Goal: Task Accomplishment & Management: Use online tool/utility

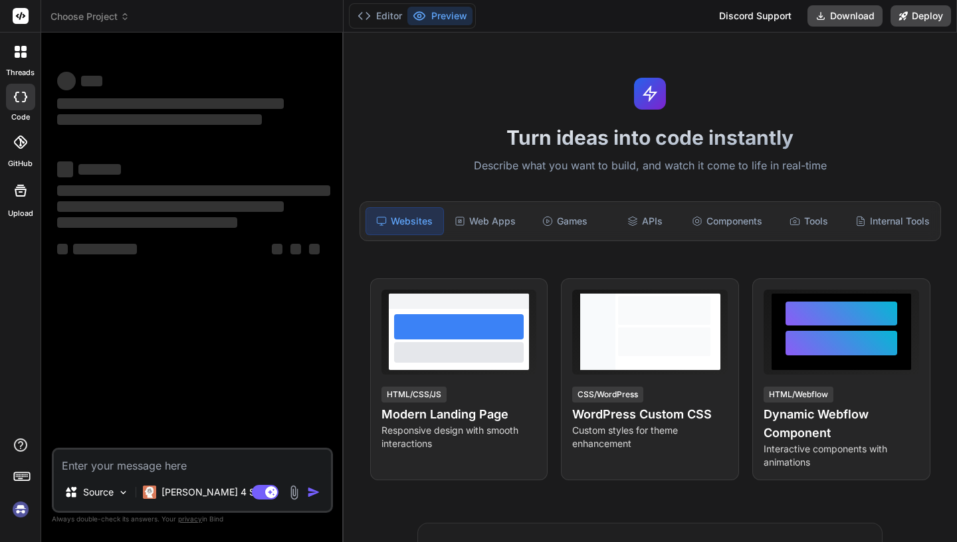
click at [481, 113] on div "Turn ideas into code instantly Describe what you want to build, and watch it co…" at bounding box center [650, 288] width 613 height 510
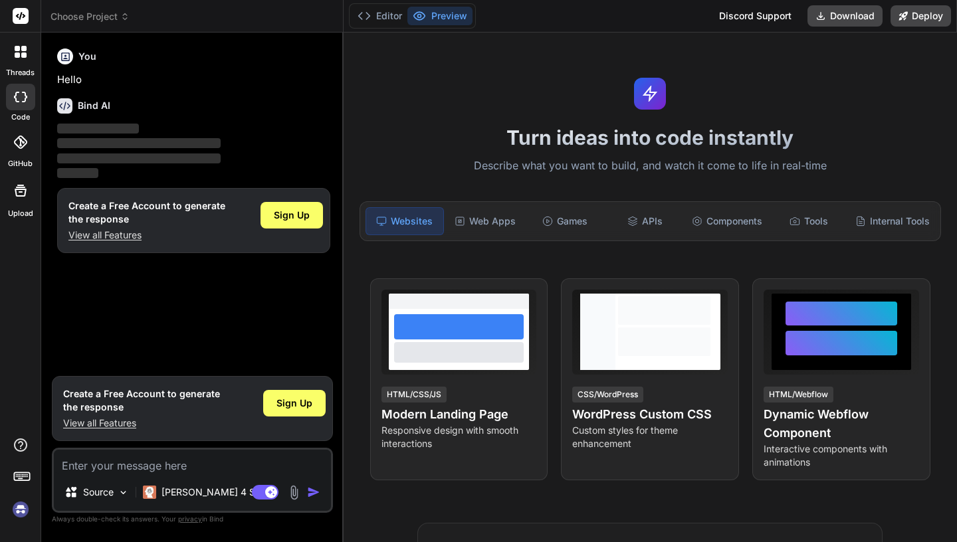
click at [108, 18] on span "Choose Project" at bounding box center [89, 16] width 79 height 13
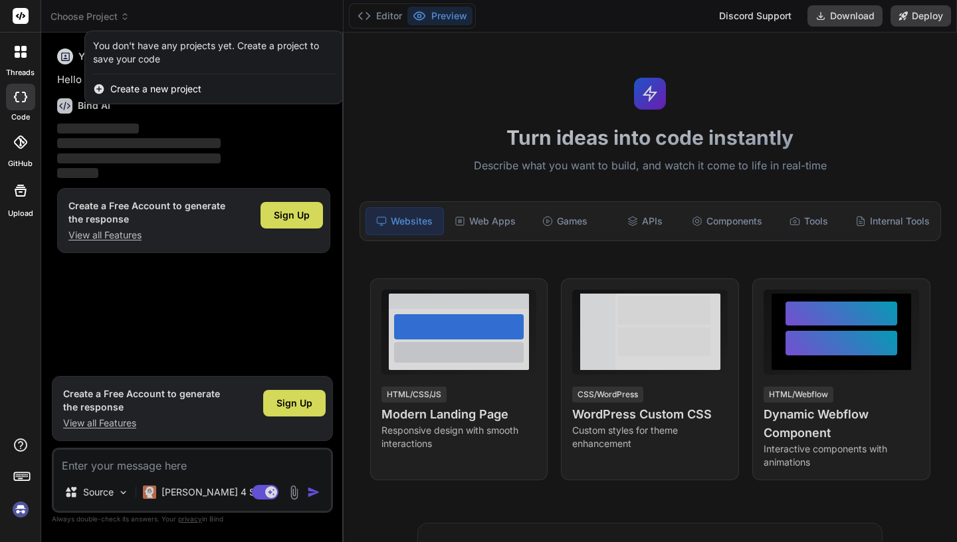
click at [264, 112] on div at bounding box center [478, 271] width 957 height 542
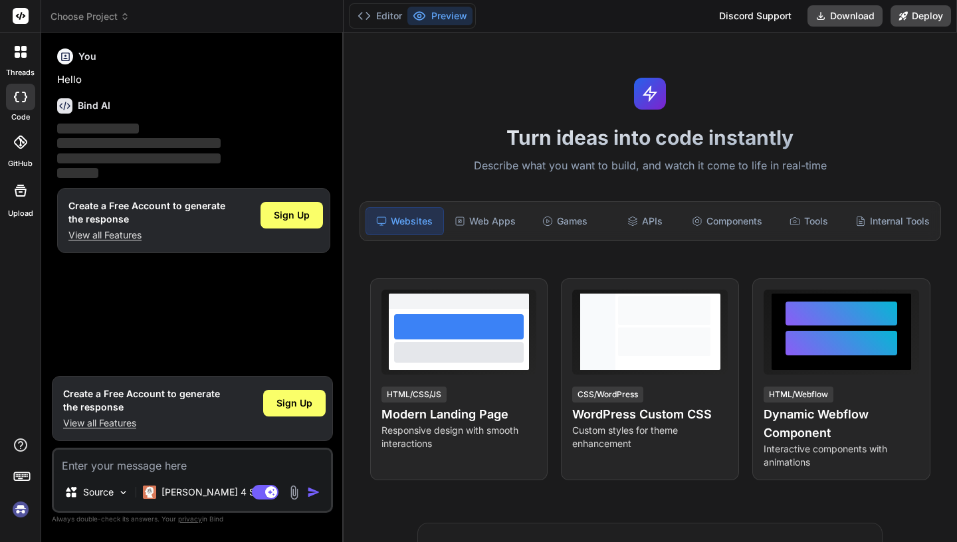
click at [405, 76] on div "Turn ideas into code instantly Describe what you want to build, and watch it co…" at bounding box center [650, 288] width 613 height 510
click at [298, 217] on span "Sign Up" at bounding box center [292, 215] width 36 height 13
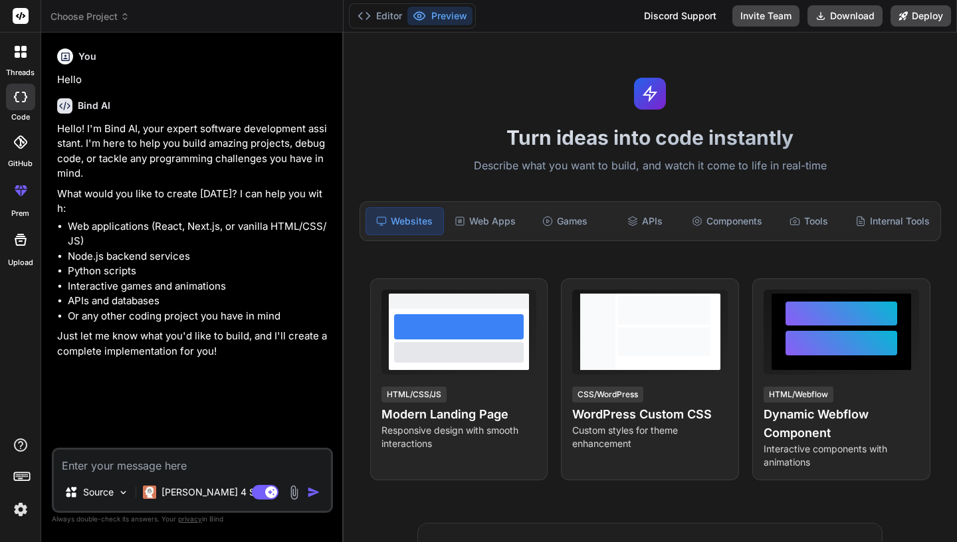
click at [106, 15] on span "Choose Project" at bounding box center [89, 16] width 79 height 13
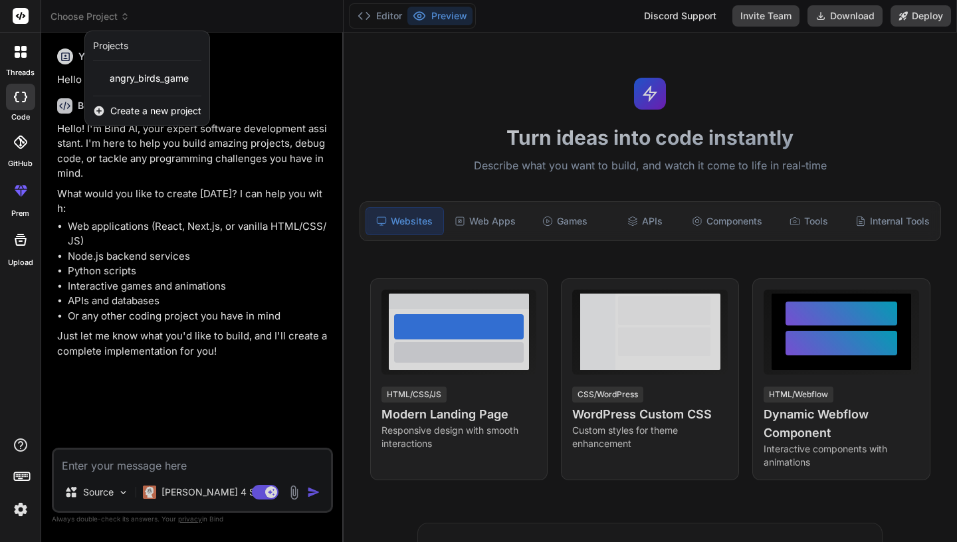
click at [106, 15] on div at bounding box center [478, 271] width 957 height 542
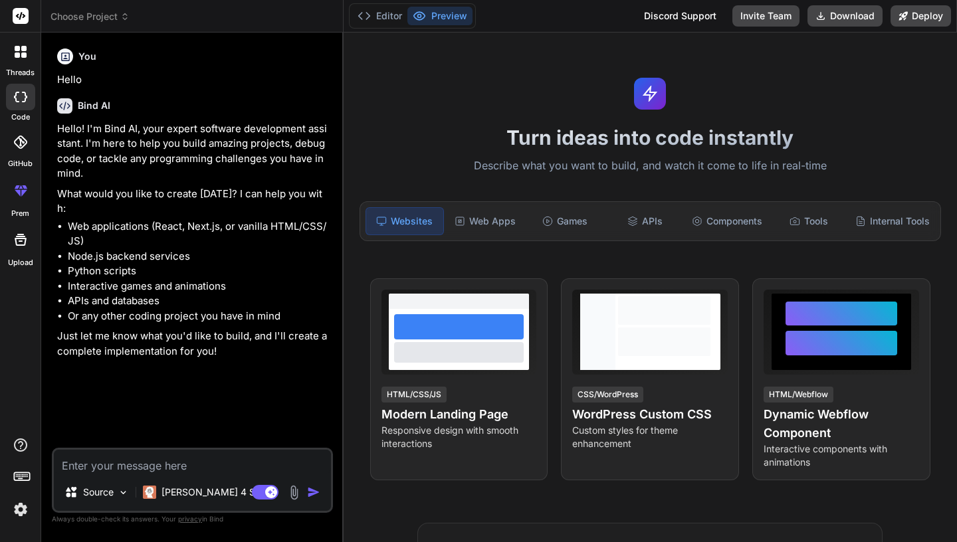
click at [106, 15] on span "Choose Project" at bounding box center [89, 16] width 79 height 13
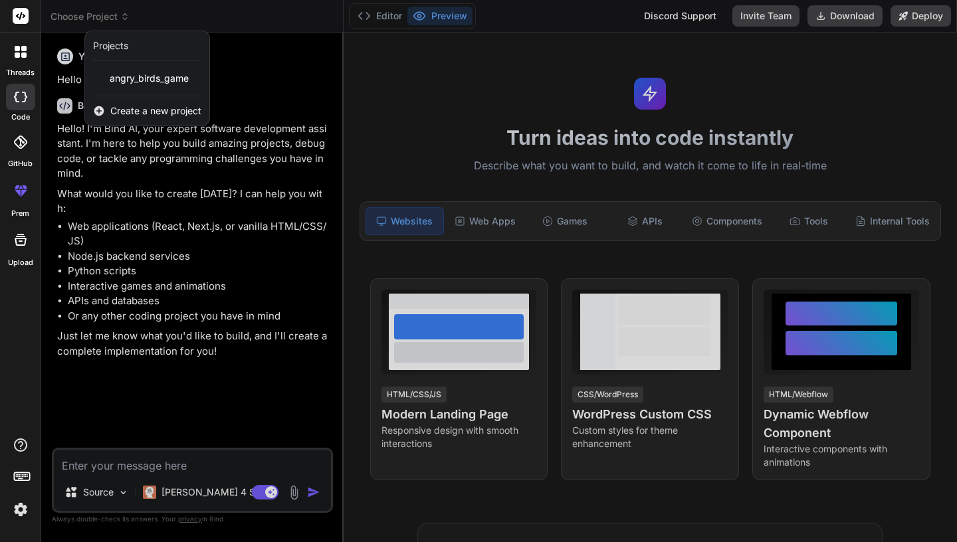
click at [288, 53] on div at bounding box center [478, 271] width 957 height 542
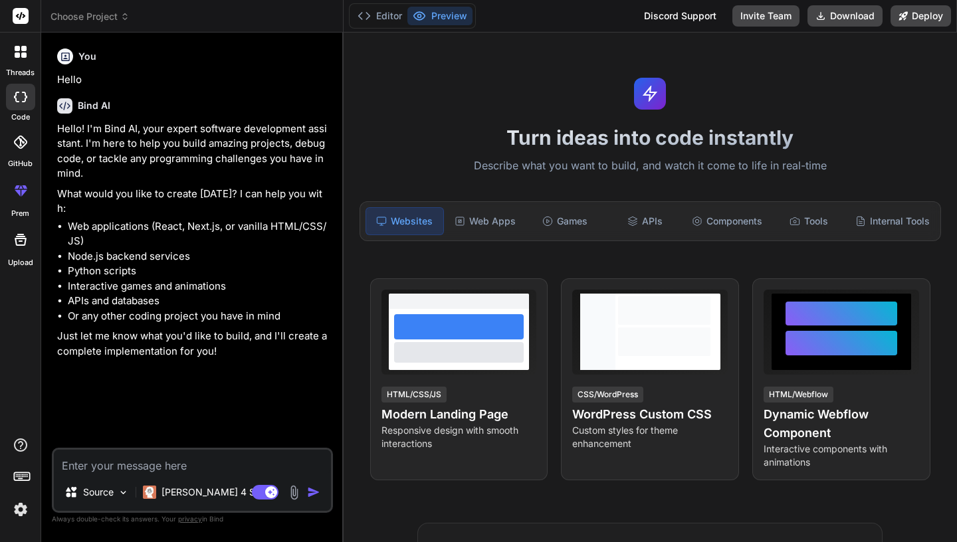
click at [23, 507] on img at bounding box center [20, 509] width 23 height 23
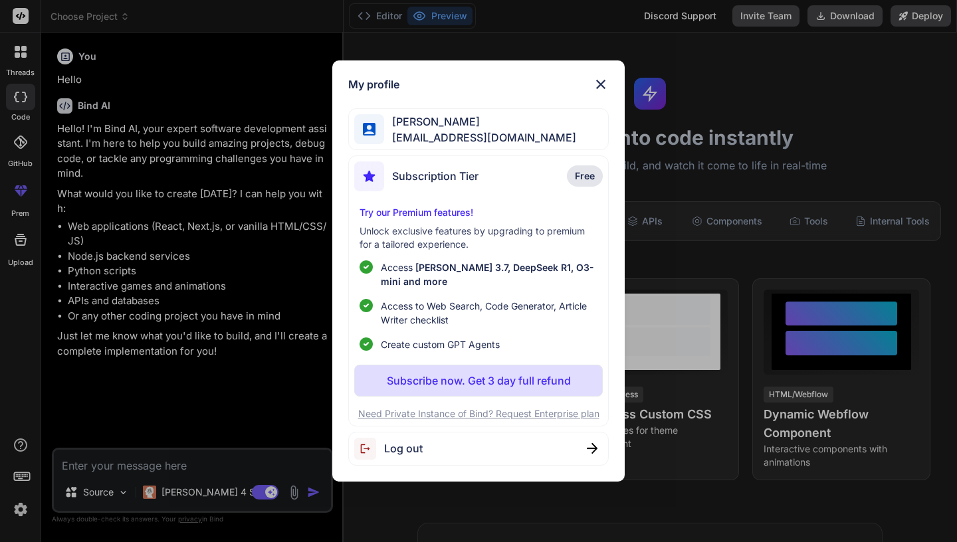
click at [599, 84] on img at bounding box center [601, 84] width 16 height 16
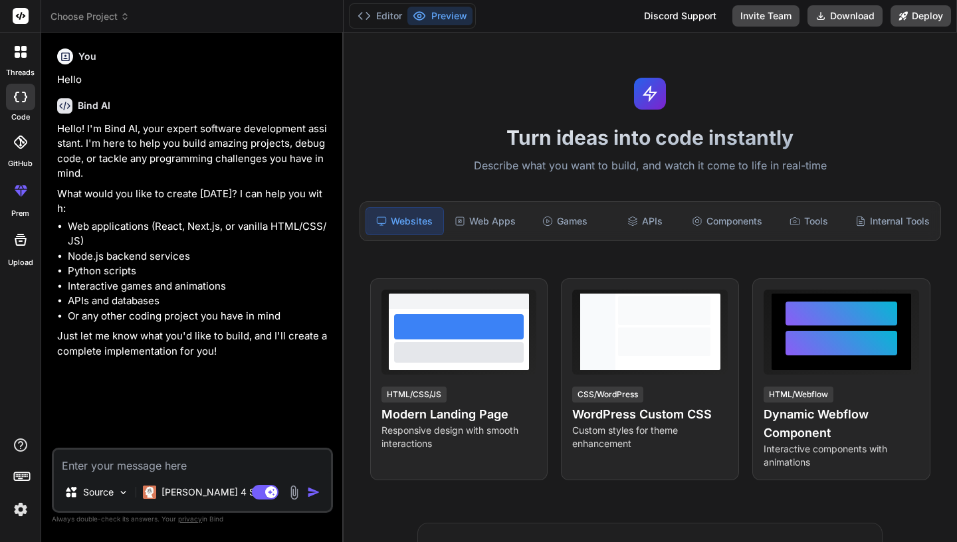
click at [112, 21] on span "Choose Project" at bounding box center [89, 16] width 79 height 13
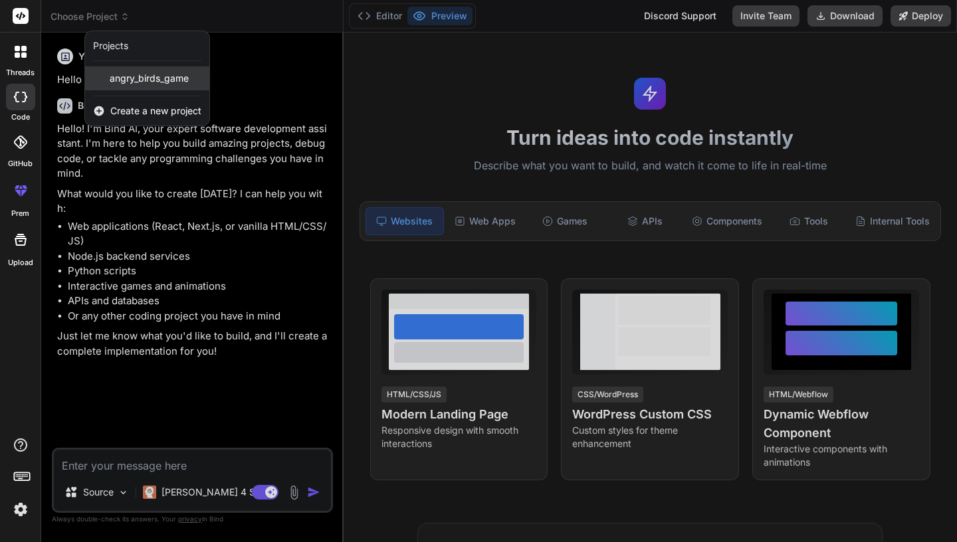
click at [155, 76] on span "angry_birds_game" at bounding box center [149, 78] width 79 height 13
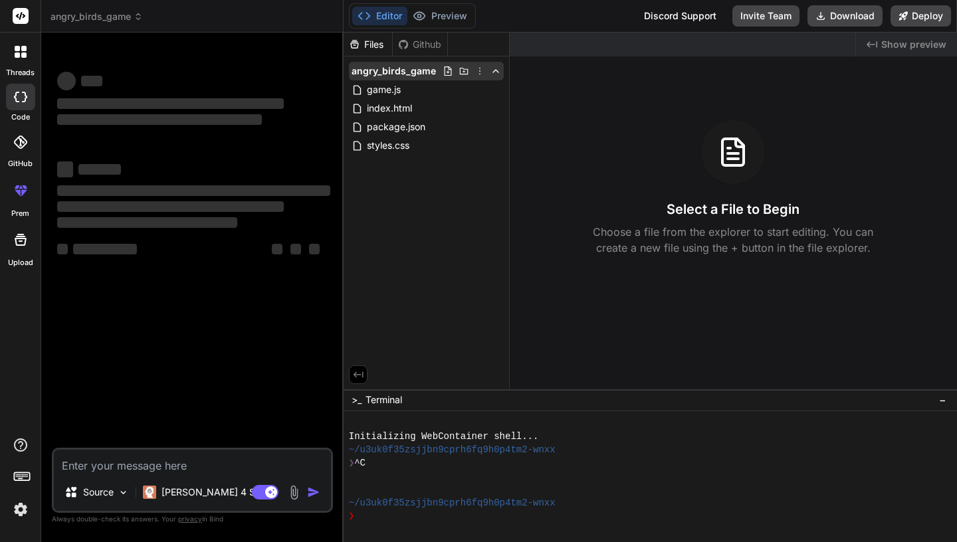
click at [479, 72] on icon at bounding box center [479, 71] width 11 height 11
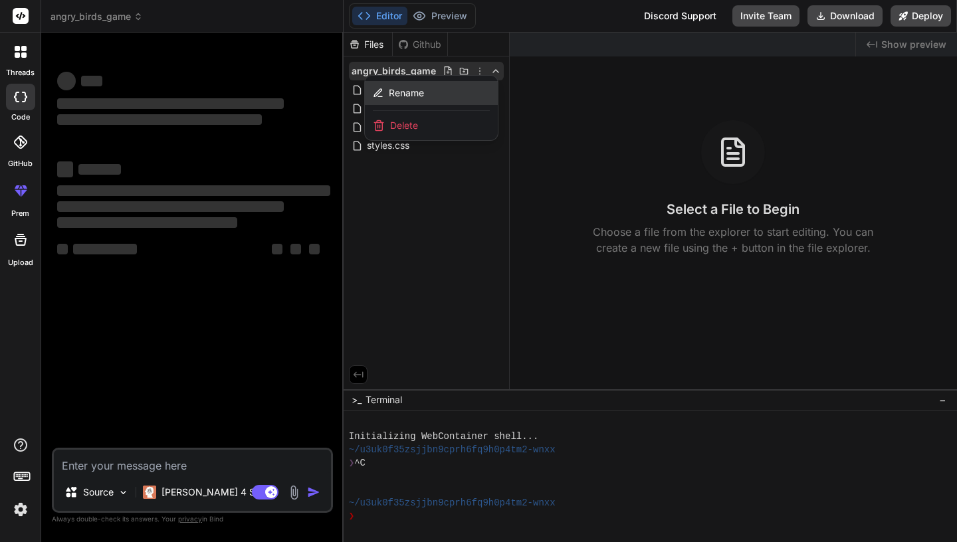
click at [436, 96] on div "Rename" at bounding box center [431, 93] width 133 height 24
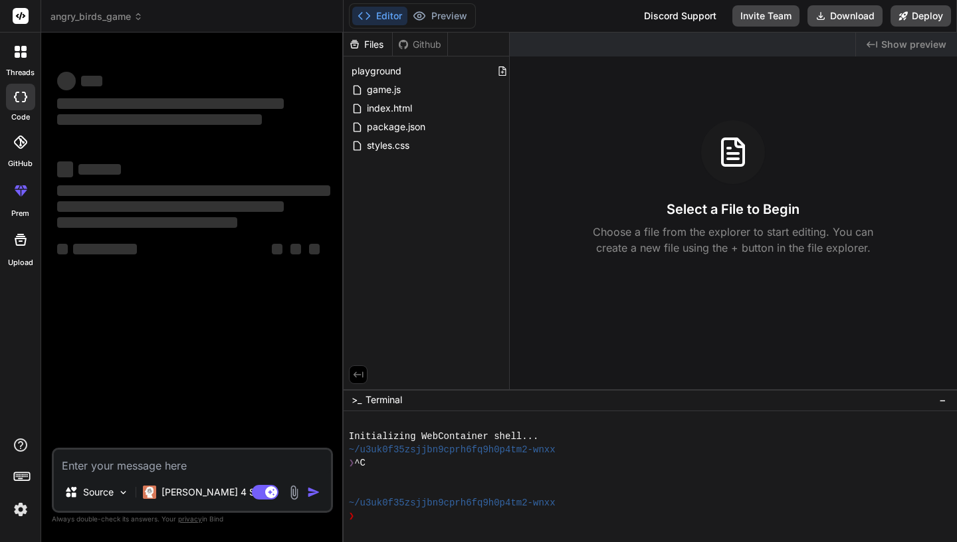
click at [456, 225] on div "Files Github playground game.js index.html package.json styles.css" at bounding box center [427, 211] width 166 height 357
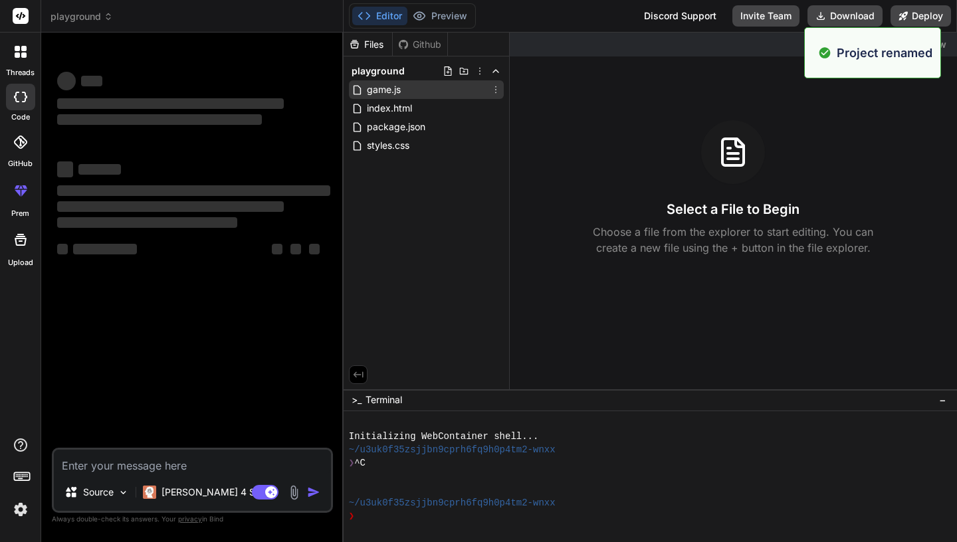
click at [436, 92] on div "game.js" at bounding box center [426, 89] width 155 height 19
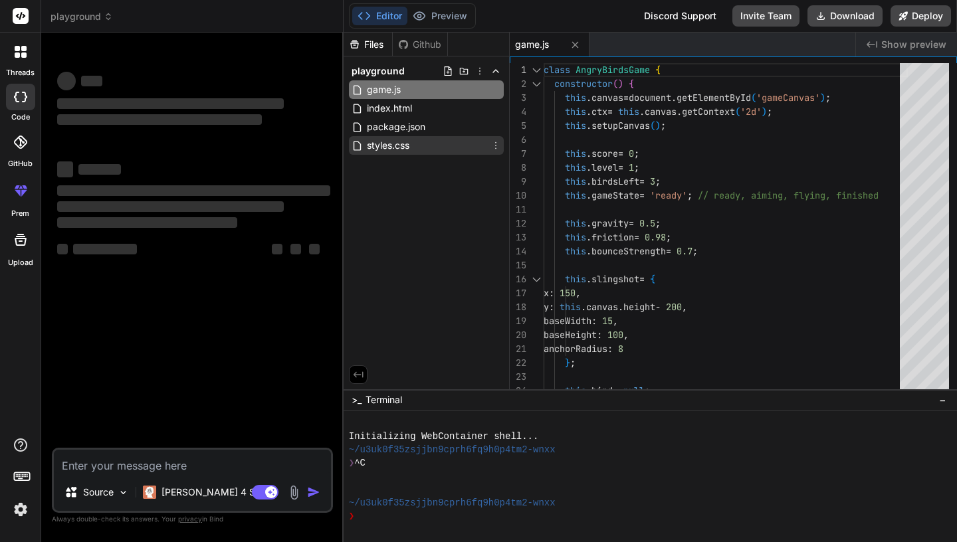
click at [434, 145] on div "styles.css" at bounding box center [426, 145] width 155 height 19
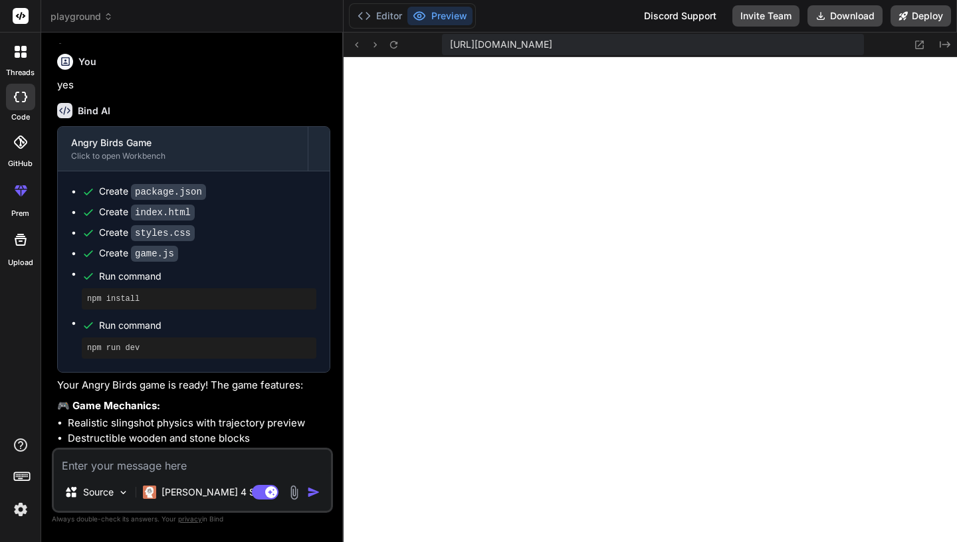
scroll to position [268, 0]
click at [122, 490] on img at bounding box center [123, 492] width 11 height 11
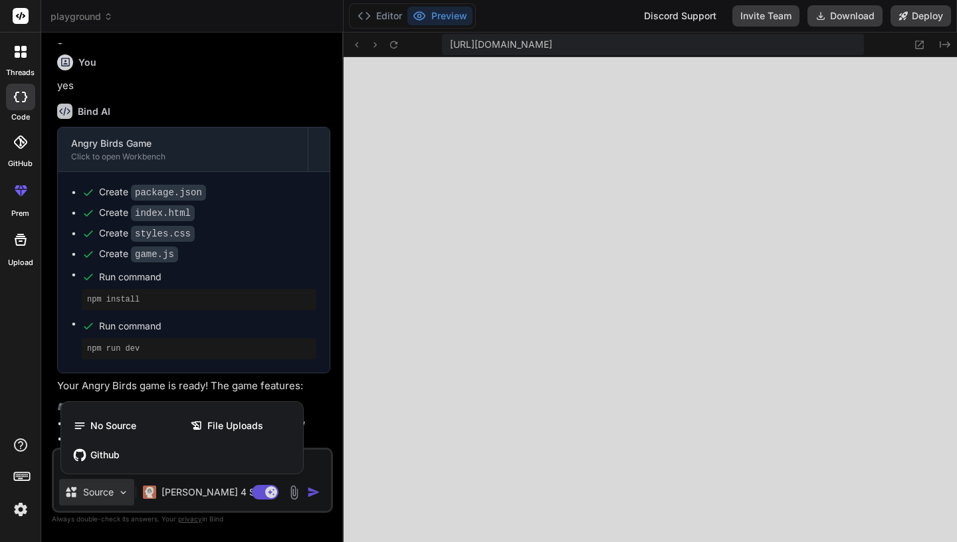
click at [309, 433] on div at bounding box center [478, 271] width 957 height 542
type textarea "x"
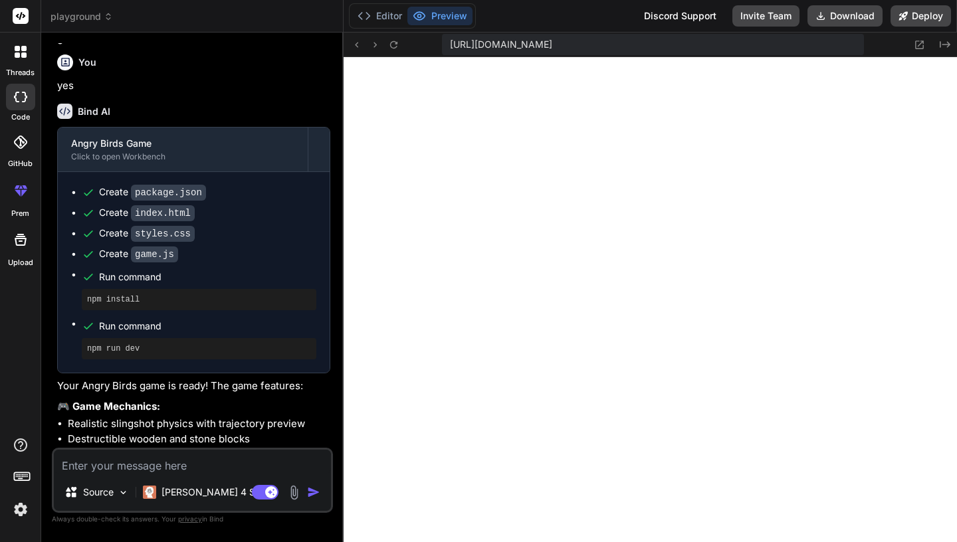
click at [116, 469] on textarea at bounding box center [192, 462] width 277 height 24
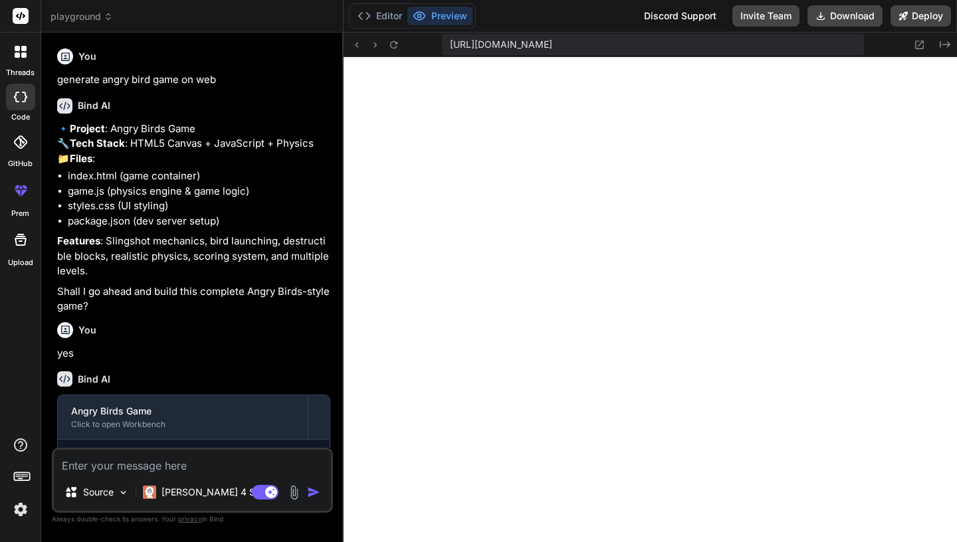
type textarea "d"
type textarea "x"
type textarea "de"
type textarea "x"
type textarea "d"
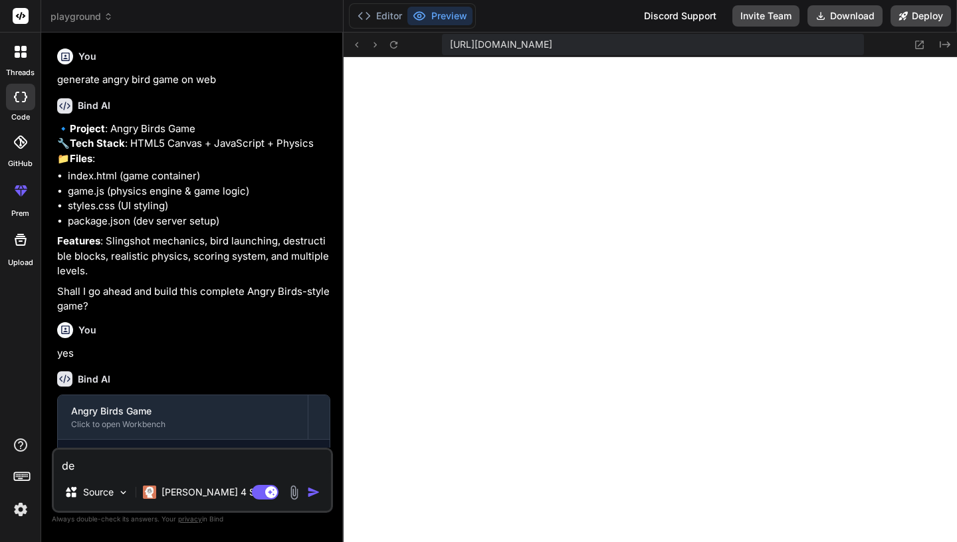
type textarea "x"
type textarea "c"
type textarea "x"
type textarea "cl"
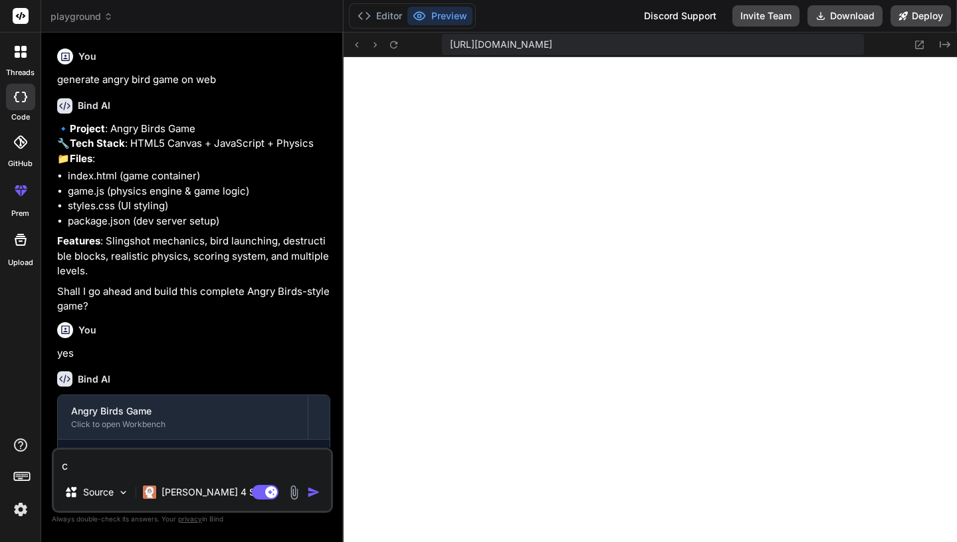
type textarea "x"
type textarea "cle"
type textarea "x"
type textarea "clea"
type textarea "x"
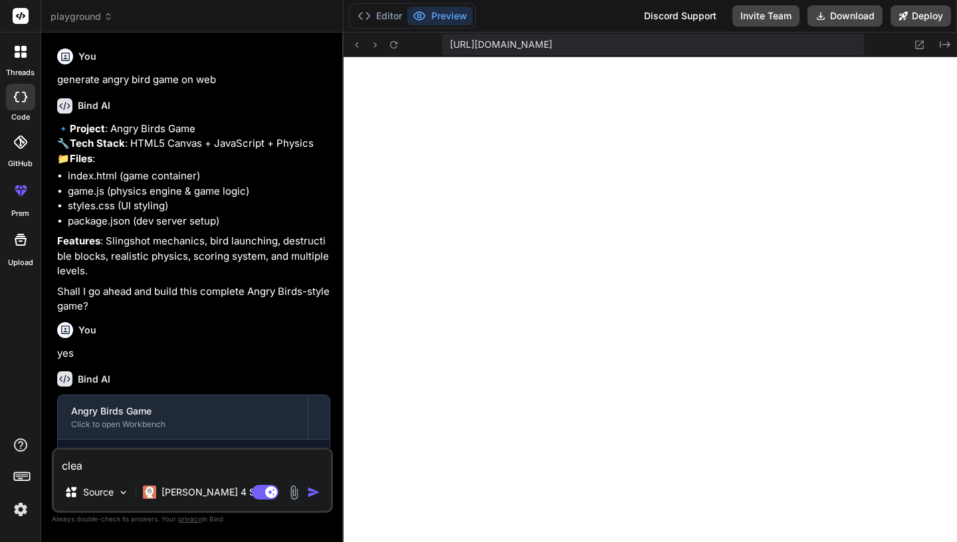
type textarea "clear"
type textarea "x"
type textarea "clear"
type textarea "x"
type textarea "clear a"
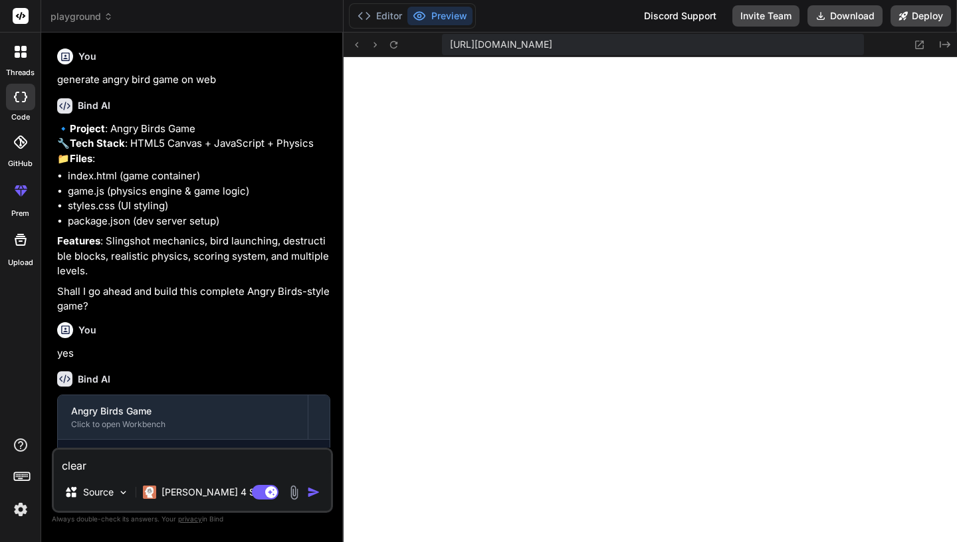
type textarea "x"
type textarea "clear al"
type textarea "x"
type textarea "clear all"
type textarea "x"
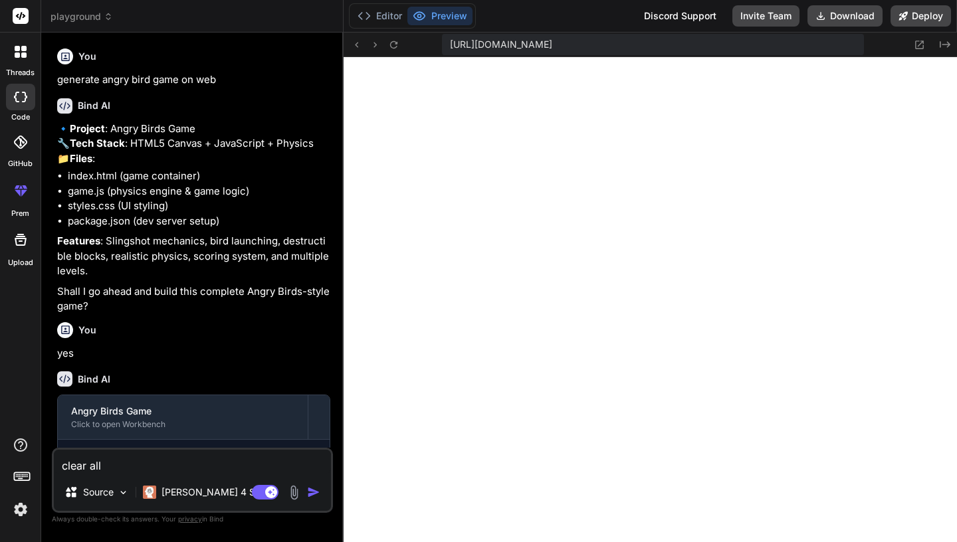
type textarea "clear all"
type textarea "x"
type textarea "clear all f"
type textarea "x"
type textarea "clear all fi"
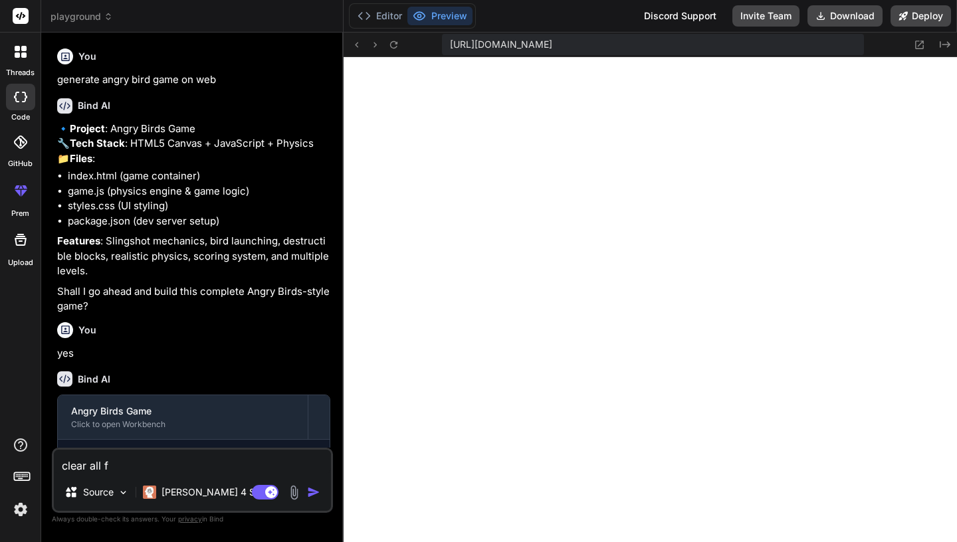
type textarea "x"
type textarea "clear all fil"
type textarea "x"
type textarea "clear all file"
type textarea "x"
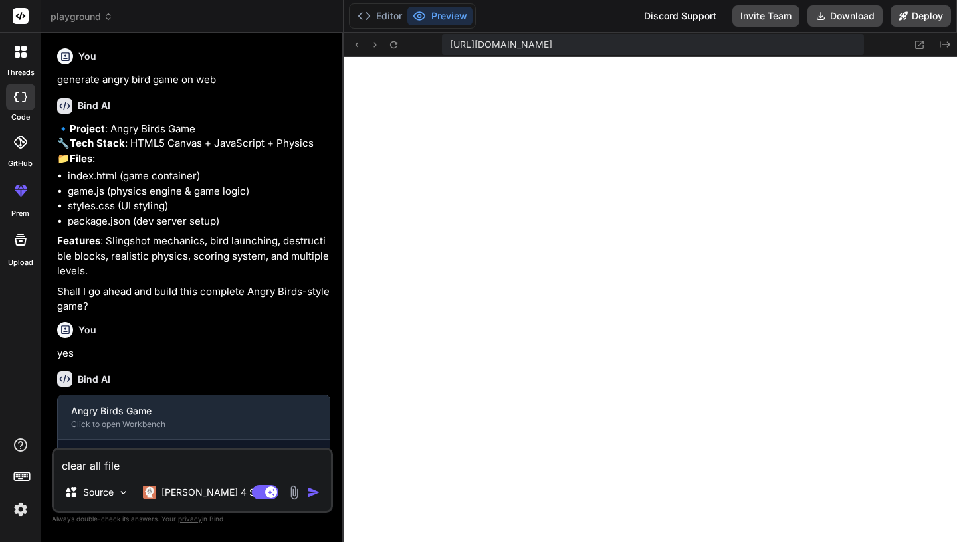
type textarea "clear all file"
type textarea "x"
type textarea "clear all file i"
type textarea "x"
type textarea "clear all file in"
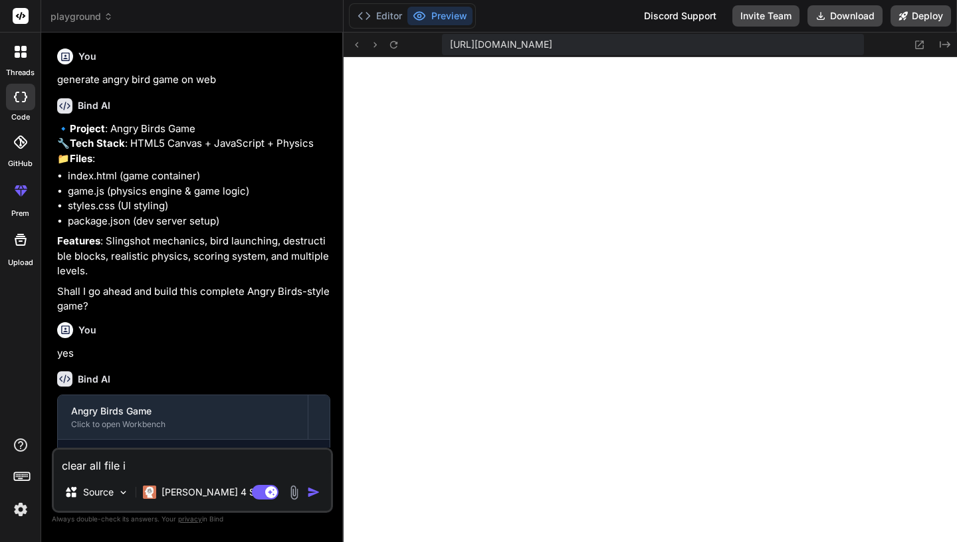
type textarea "x"
type textarea "clear all file in"
type textarea "x"
type textarea "clear all file in p"
type textarea "x"
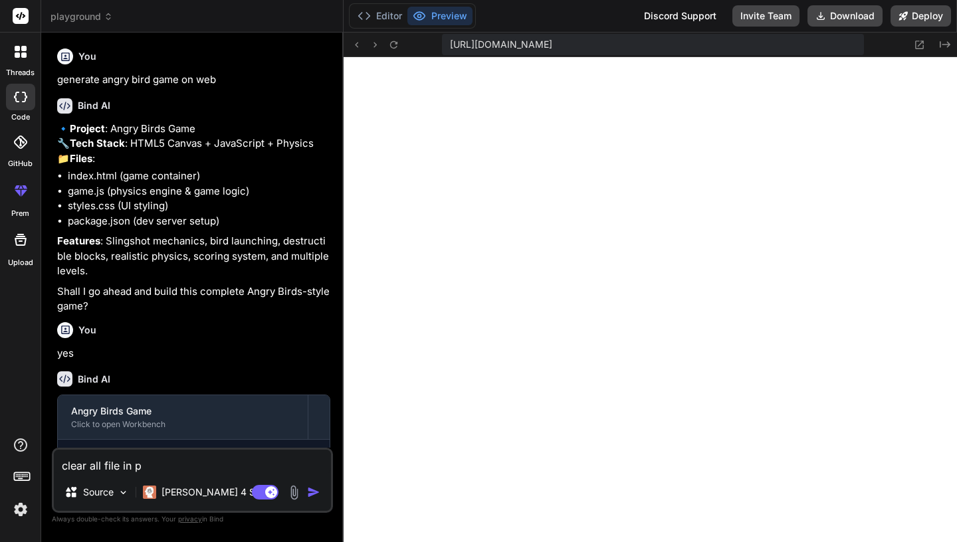
type textarea "clear all file in pr"
type textarea "x"
type textarea "clear all file in pro"
type textarea "x"
type textarea "clear all file in proj"
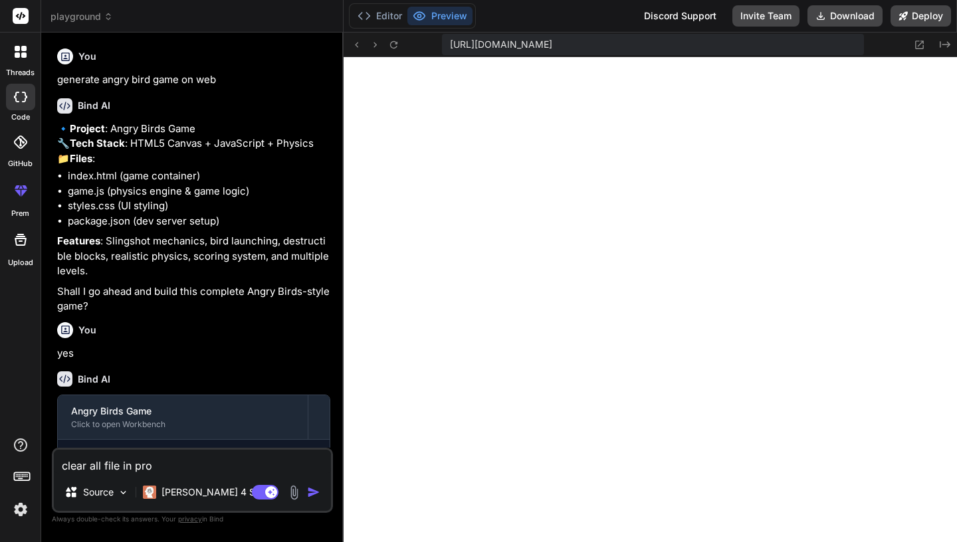
type textarea "x"
type textarea "clear all file in proje"
type textarea "x"
type textarea "clear all file in projec"
type textarea "x"
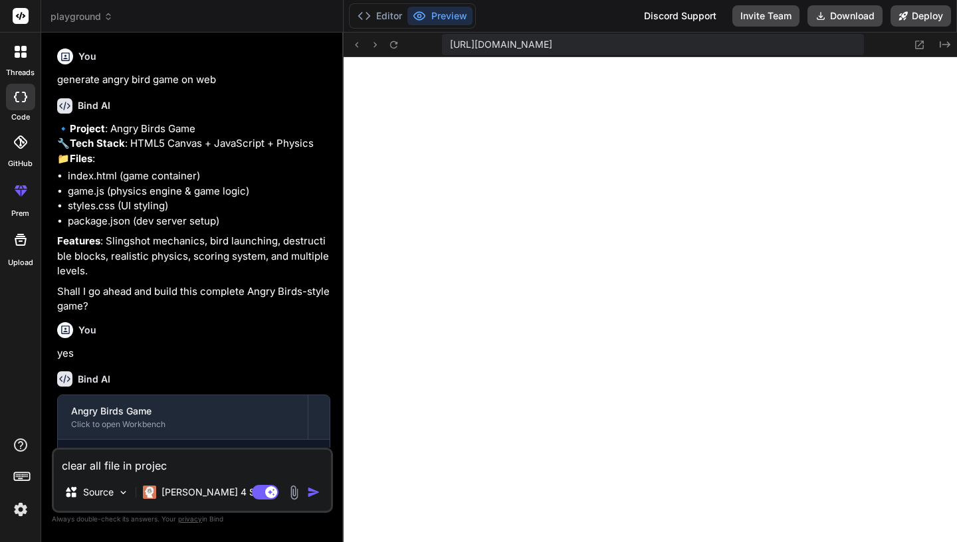
type textarea "clear all file in project"
type textarea "x"
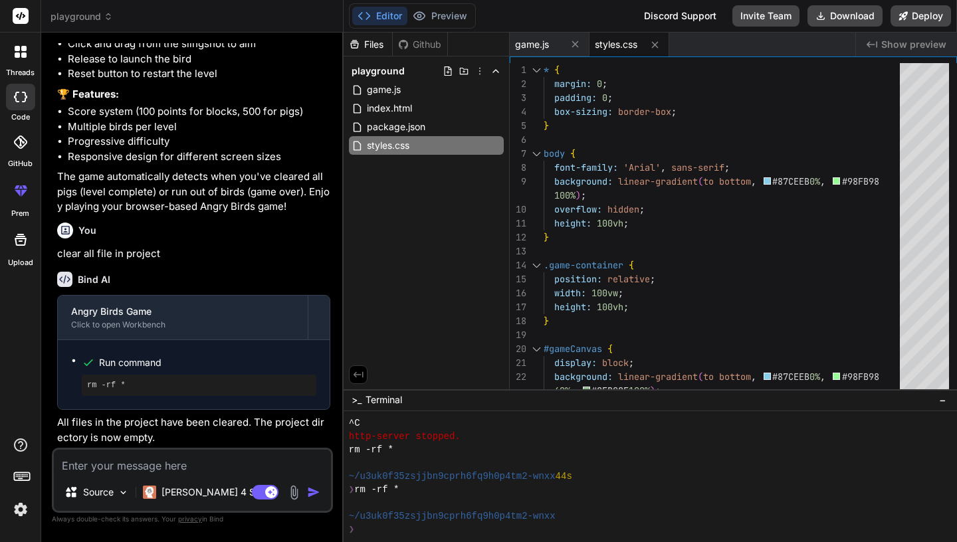
scroll to position [774, 0]
type textarea "x"
click at [415, 530] on div "❯" at bounding box center [643, 529] width 589 height 13
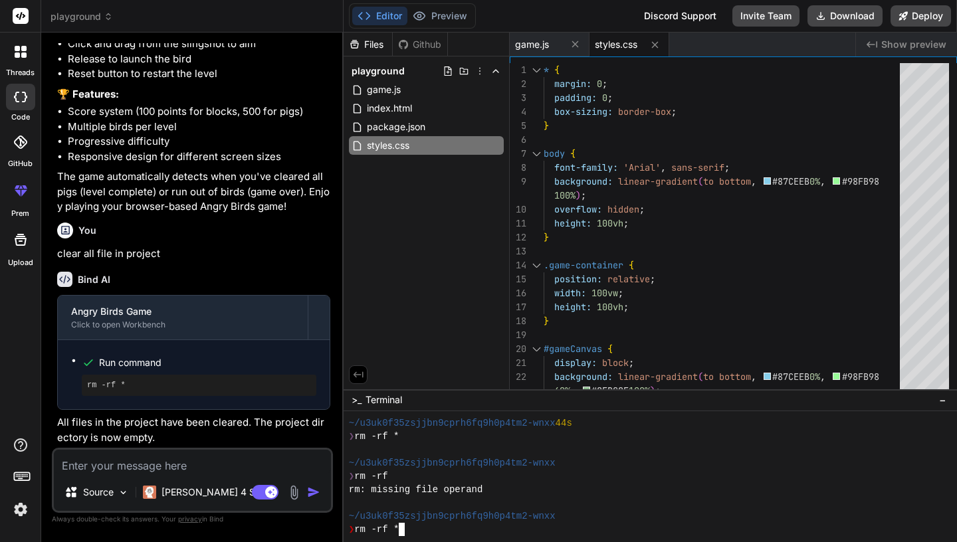
scroll to position [744, 0]
click at [195, 385] on pre "rm -rf *" at bounding box center [199, 385] width 224 height 11
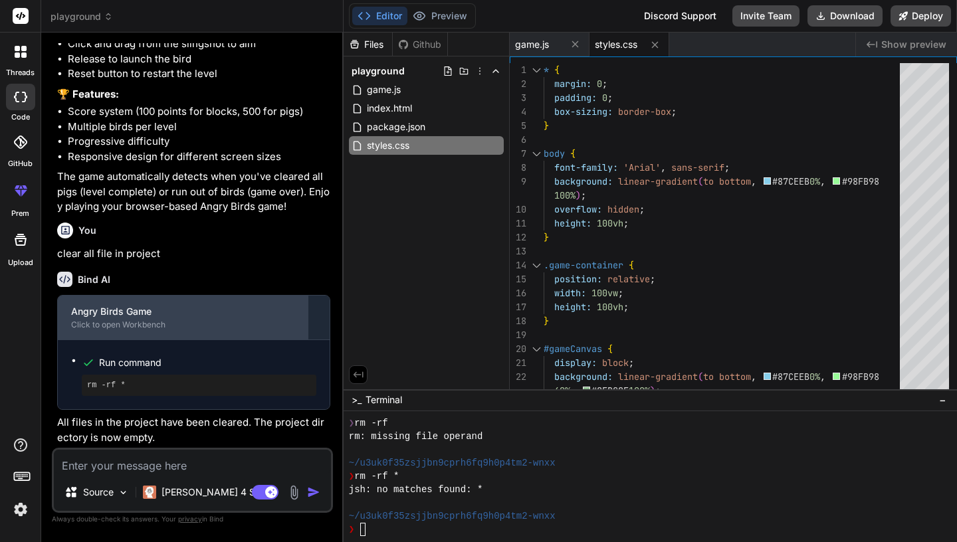
click at [130, 324] on div "Click to open Workbench" at bounding box center [182, 325] width 223 height 11
click at [151, 325] on div "Click to open Workbench" at bounding box center [182, 325] width 223 height 11
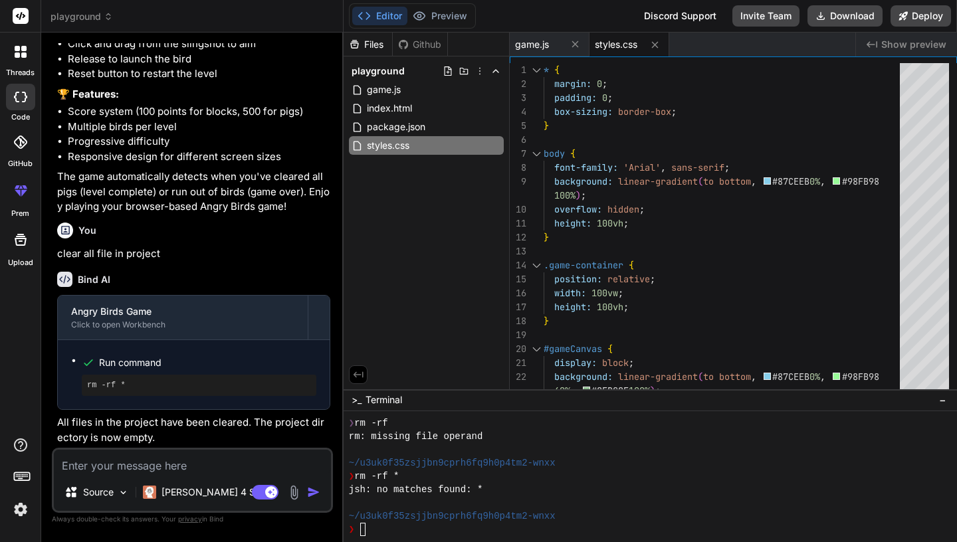
click at [126, 390] on pre "rm -rf *" at bounding box center [199, 385] width 224 height 11
click at [131, 385] on pre "rm -rf *" at bounding box center [199, 385] width 224 height 11
copy pre "rm -rf *"
drag, startPoint x: 131, startPoint y: 385, endPoint x: 85, endPoint y: 382, distance: 45.9
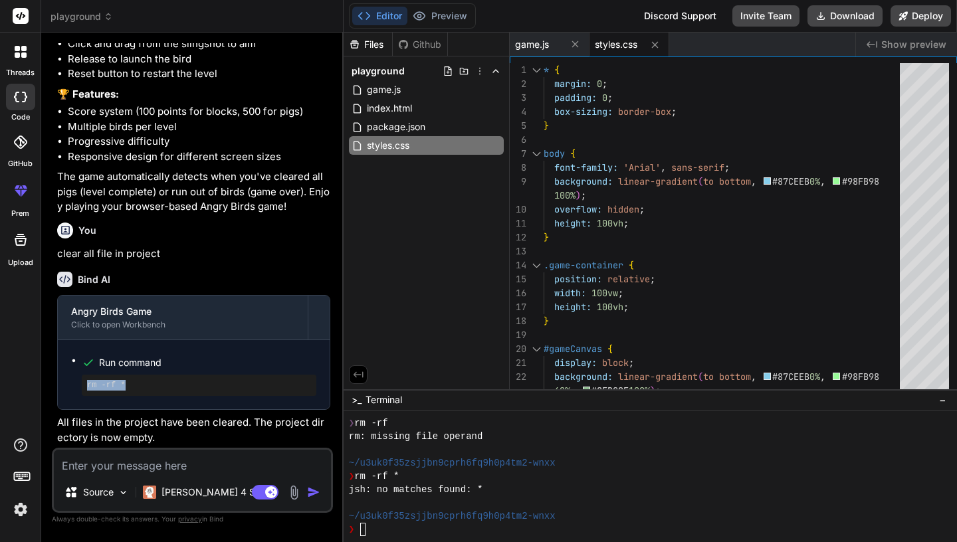
click at [85, 382] on div "rm -rf *" at bounding box center [199, 385] width 235 height 21
click at [413, 39] on div "Github" at bounding box center [420, 44] width 54 height 13
click at [367, 43] on div "Files" at bounding box center [368, 44] width 49 height 13
click at [433, 92] on div "game.js" at bounding box center [426, 89] width 155 height 19
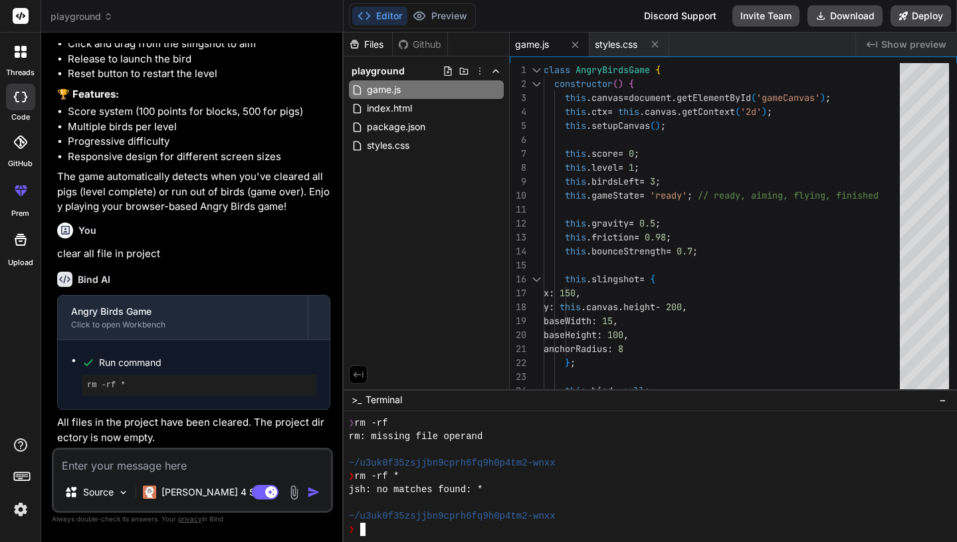
type textarea "rm -rf *"
click at [494, 93] on icon at bounding box center [495, 89] width 11 height 11
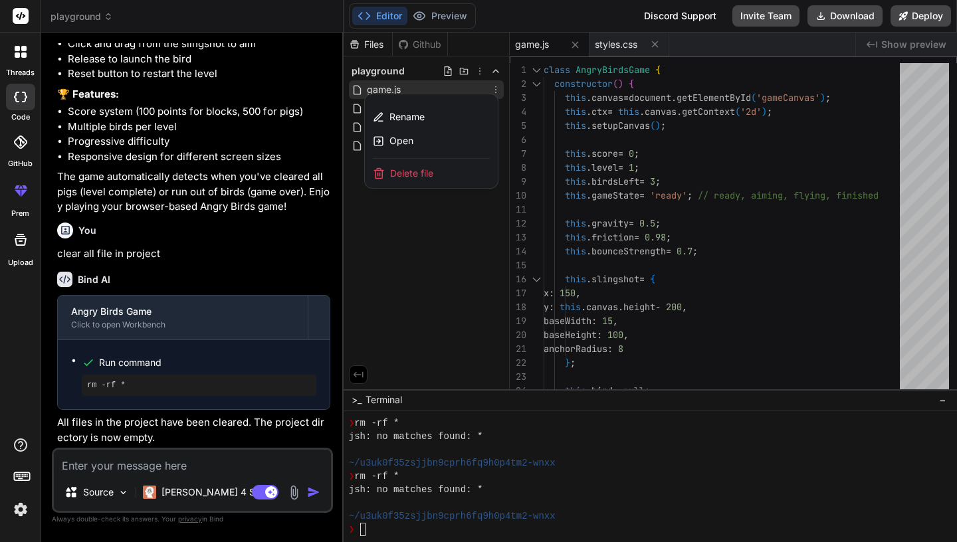
click at [436, 171] on div "Delete file" at bounding box center [431, 173] width 133 height 29
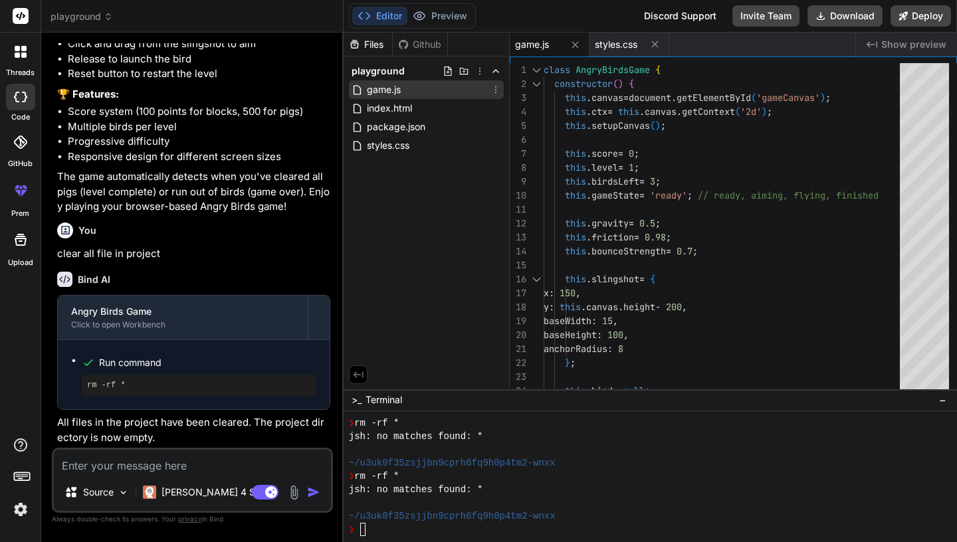
click at [497, 90] on icon at bounding box center [495, 89] width 11 height 11
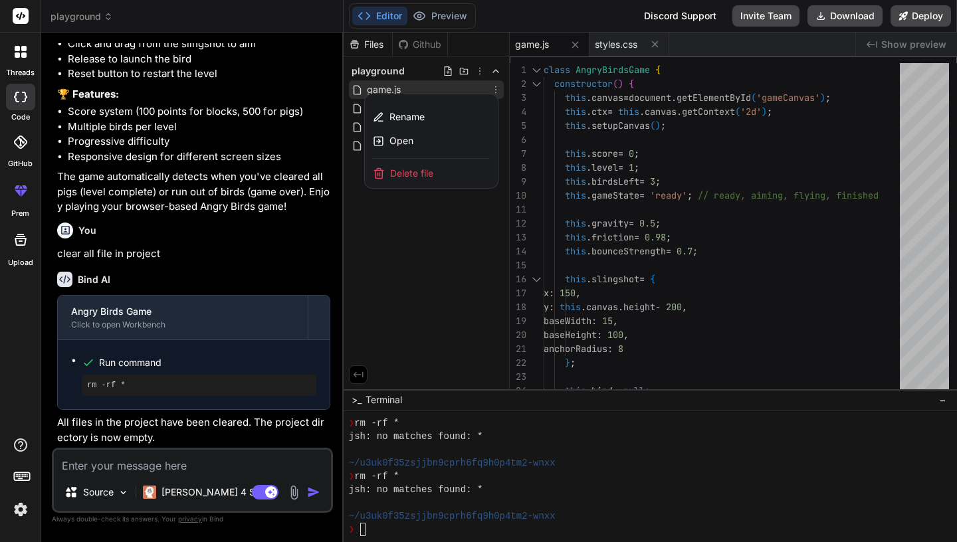
click at [456, 173] on div "Delete file" at bounding box center [431, 173] width 133 height 29
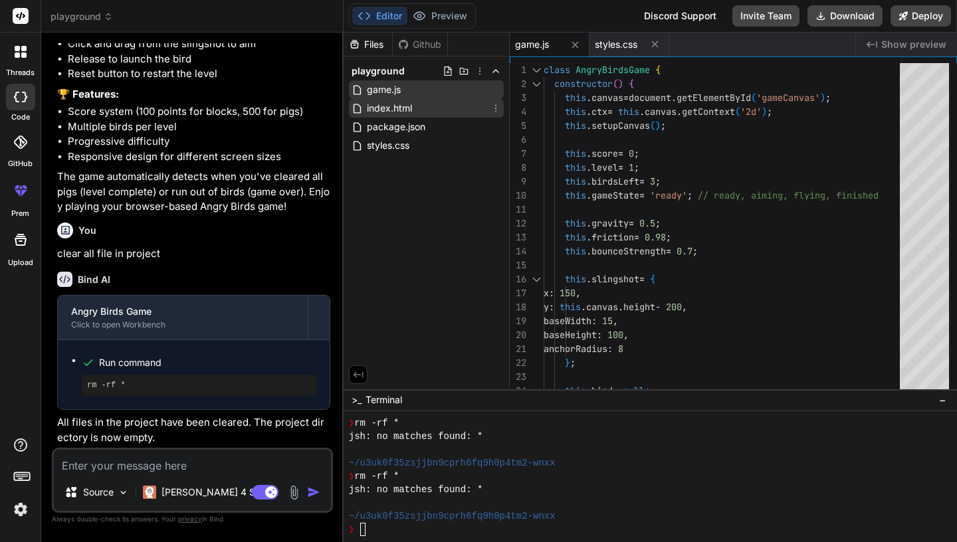
click at [496, 113] on icon at bounding box center [495, 108] width 11 height 11
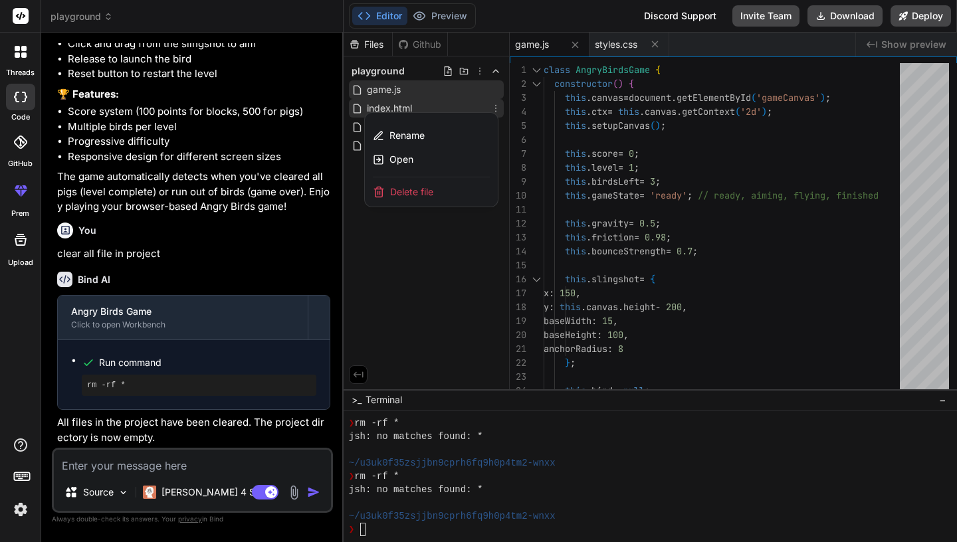
click at [458, 189] on div "Delete file" at bounding box center [431, 191] width 133 height 29
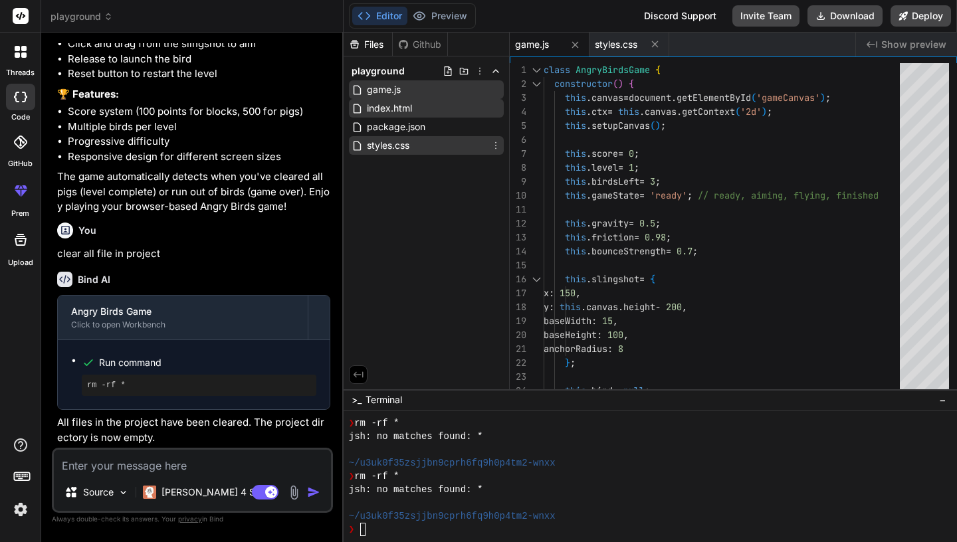
click at [448, 144] on div "styles.css" at bounding box center [426, 145] width 155 height 19
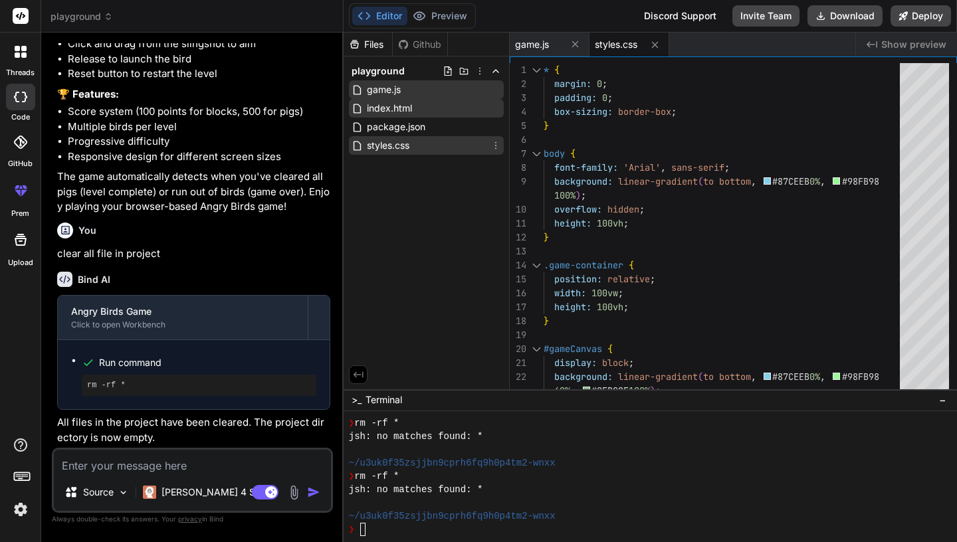
click at [494, 147] on icon at bounding box center [495, 145] width 11 height 11
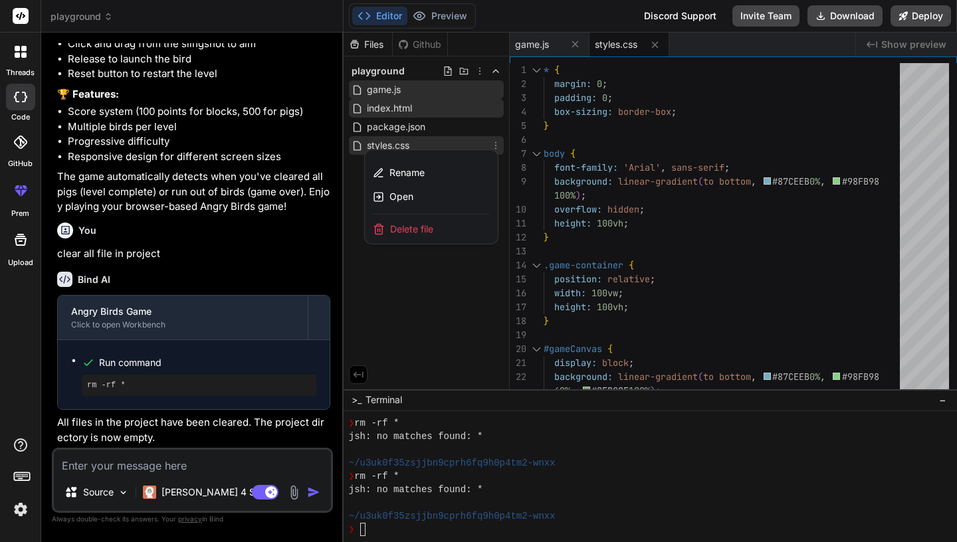
click at [428, 229] on span "Delete file" at bounding box center [411, 229] width 43 height 13
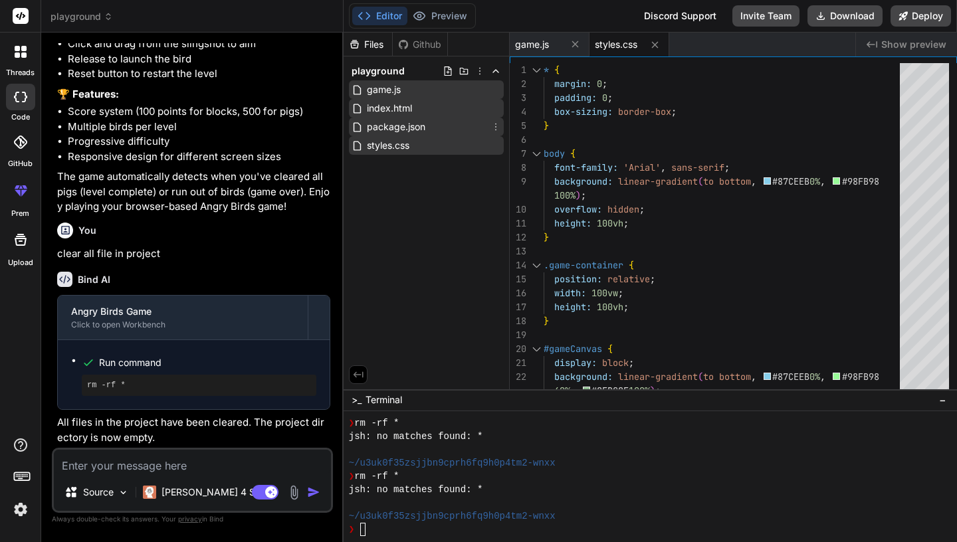
click at [494, 124] on icon at bounding box center [495, 127] width 11 height 11
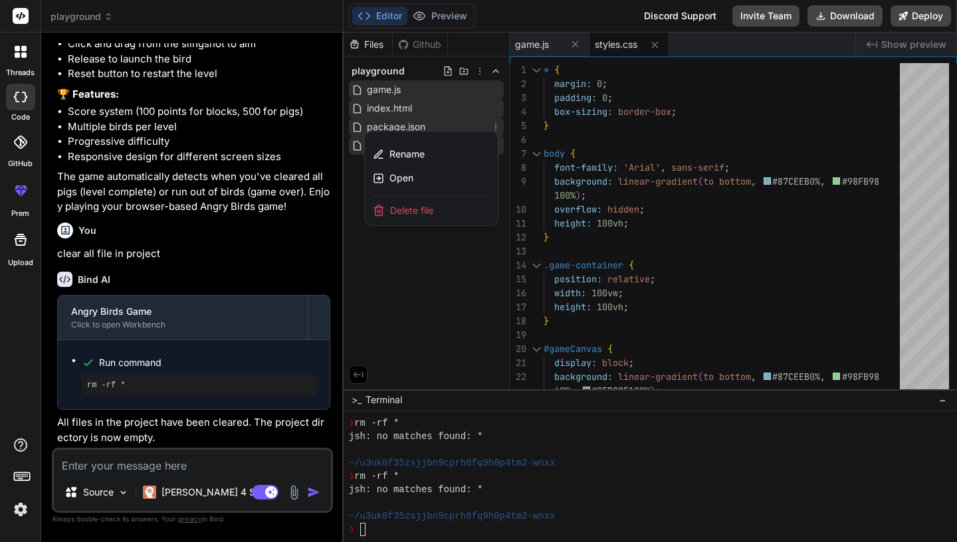
click at [443, 207] on div "Delete file" at bounding box center [431, 210] width 133 height 29
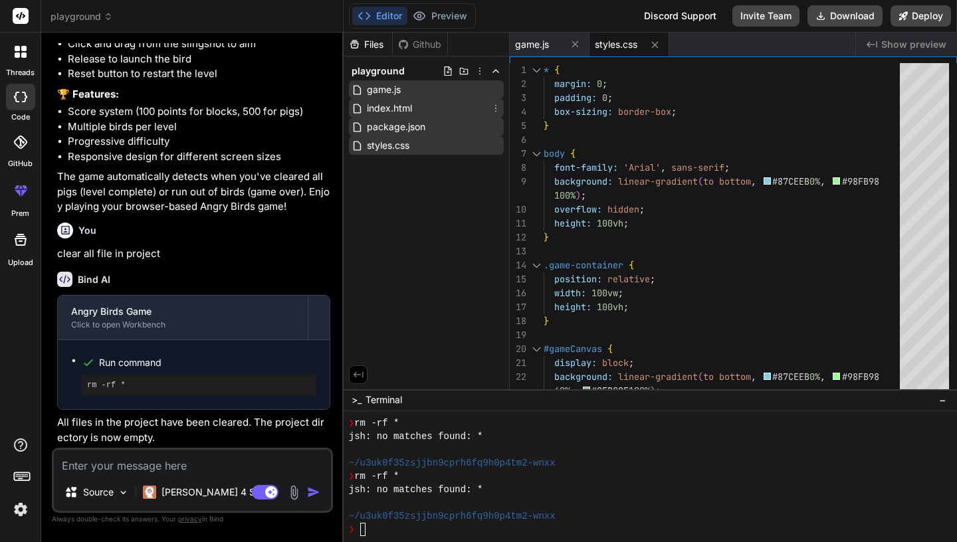
click at [494, 104] on icon at bounding box center [495, 108] width 11 height 11
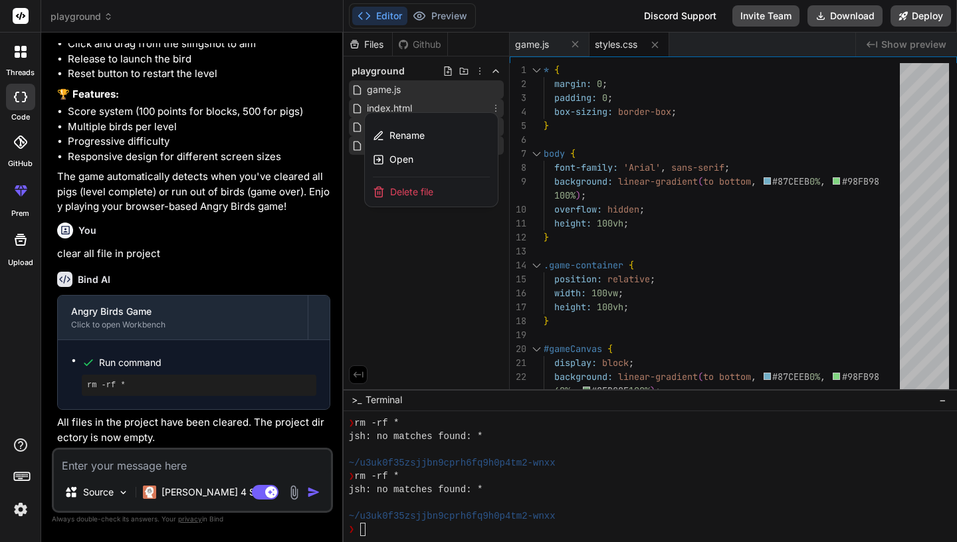
click at [454, 194] on div "Delete file" at bounding box center [431, 191] width 133 height 29
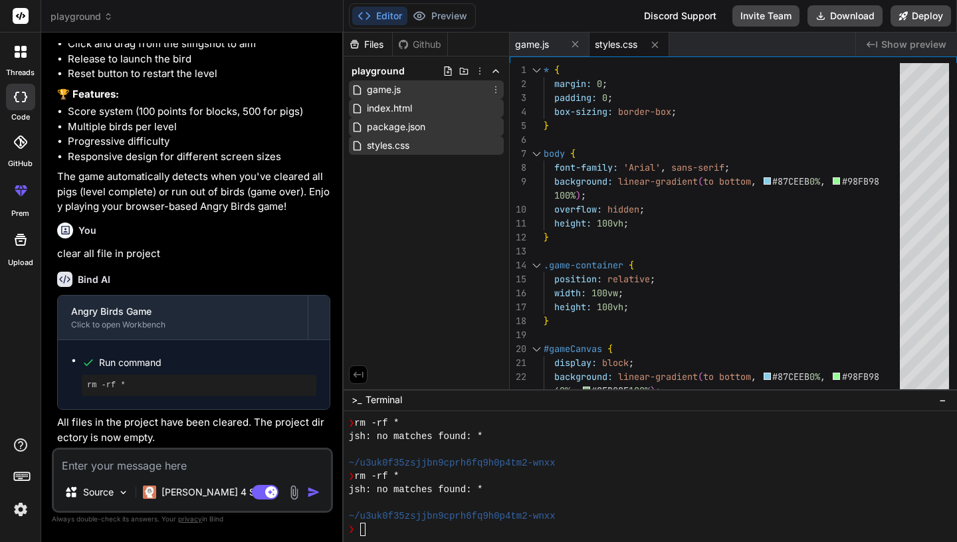
click at [500, 91] on icon at bounding box center [495, 89] width 11 height 11
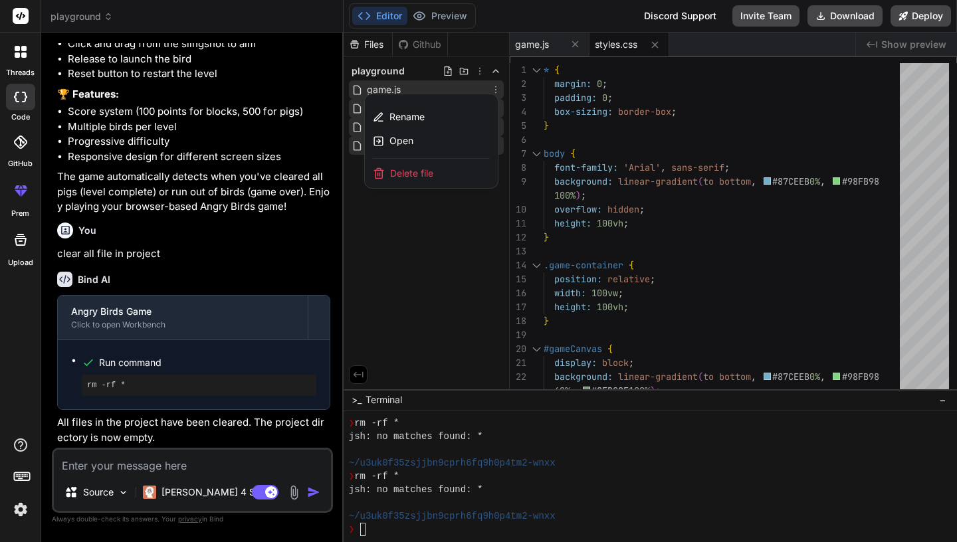
click at [454, 172] on div "Delete file" at bounding box center [431, 173] width 133 height 29
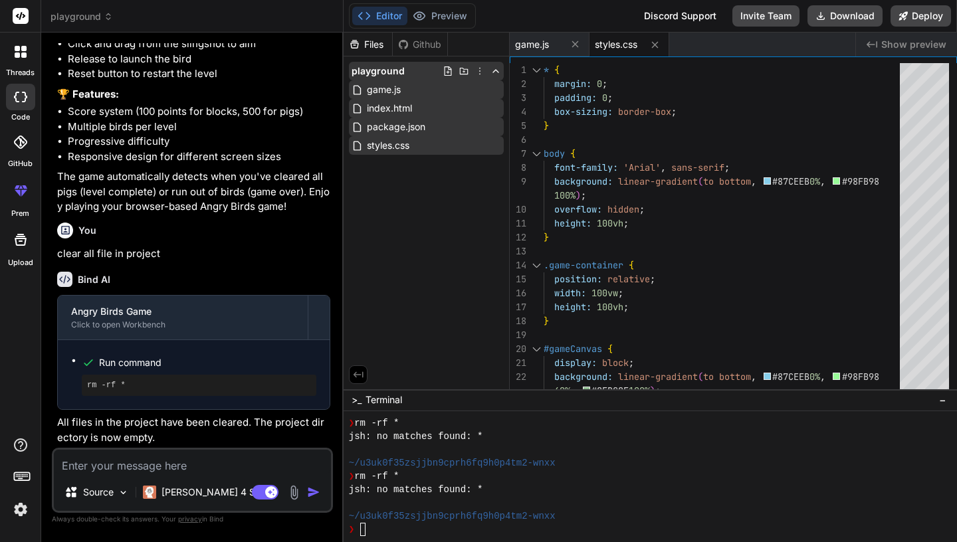
click at [480, 73] on icon at bounding box center [479, 71] width 11 height 11
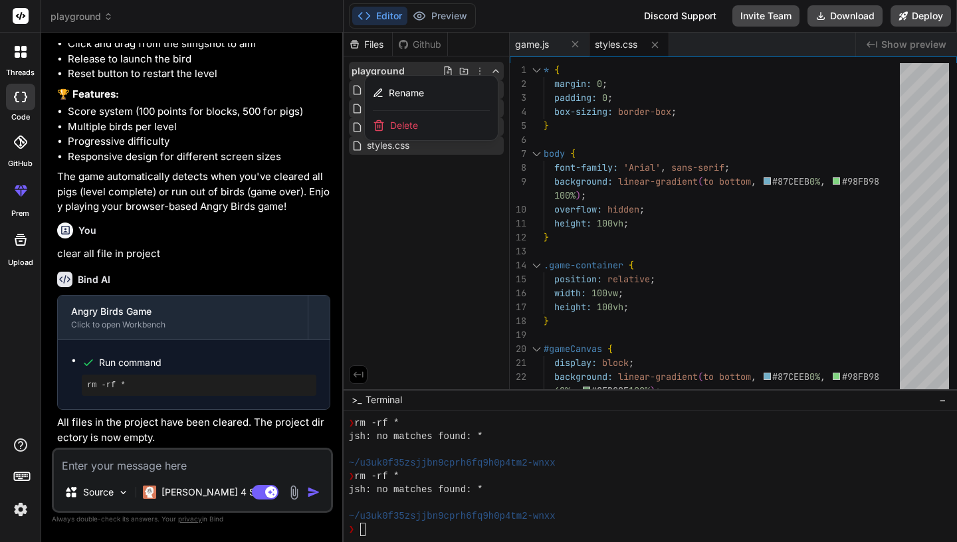
click at [437, 129] on div "Delete" at bounding box center [431, 125] width 133 height 29
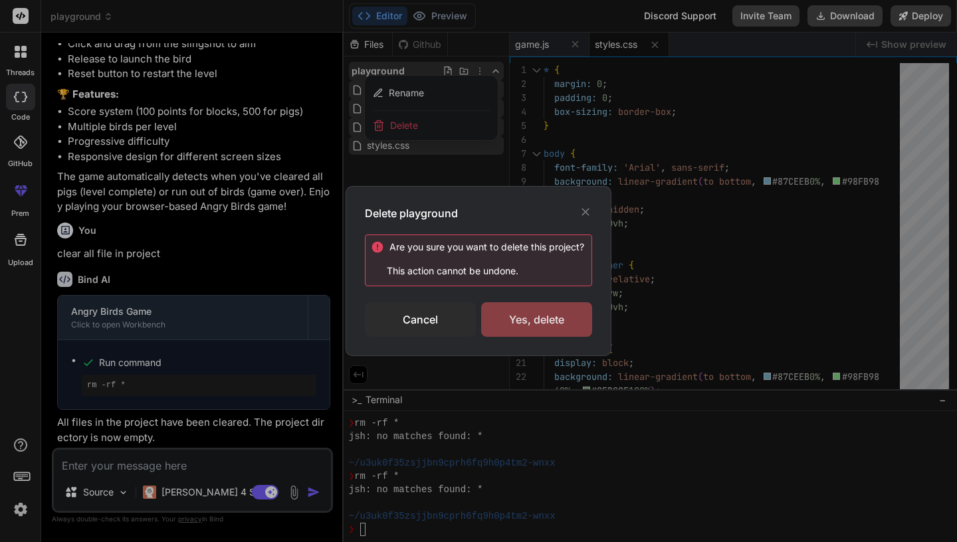
click at [542, 314] on div "Yes, delete" at bounding box center [536, 319] width 111 height 35
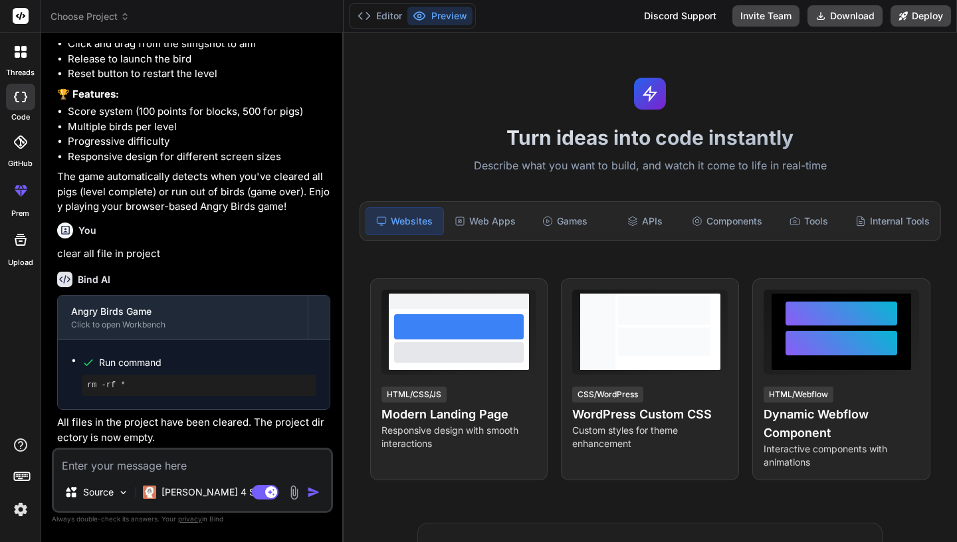
click at [110, 17] on span "Choose Project" at bounding box center [89, 16] width 79 height 13
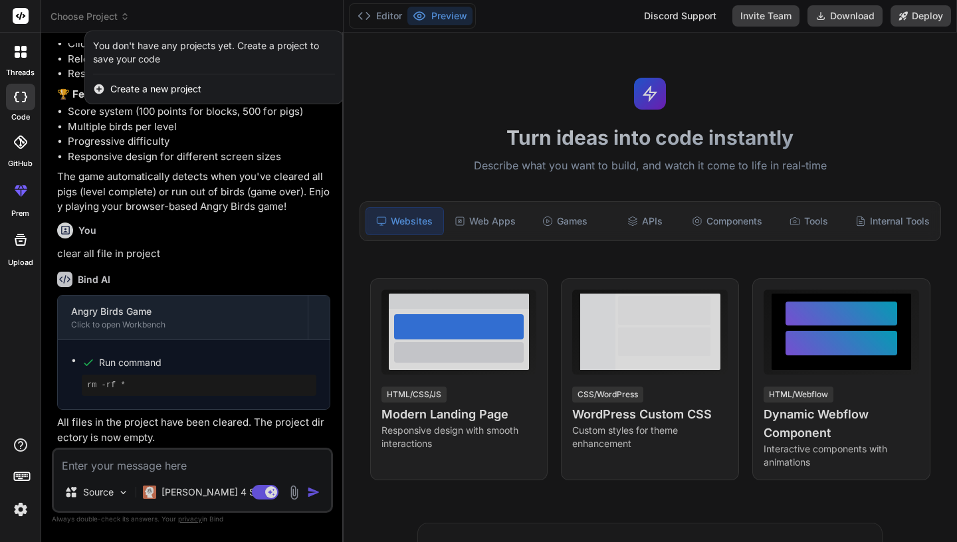
click at [443, 110] on div at bounding box center [478, 271] width 957 height 542
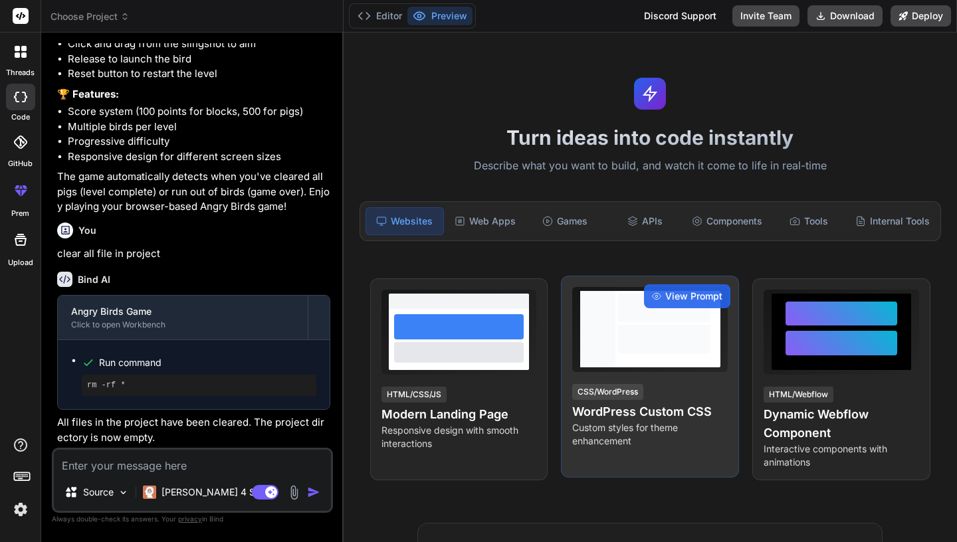
click at [610, 396] on div "CSS/WordPress" at bounding box center [607, 392] width 71 height 16
click at [657, 377] on div "View Prompt CSS/WordPress WordPress Custom CSS Custom styles for theme enhancem…" at bounding box center [650, 377] width 178 height 202
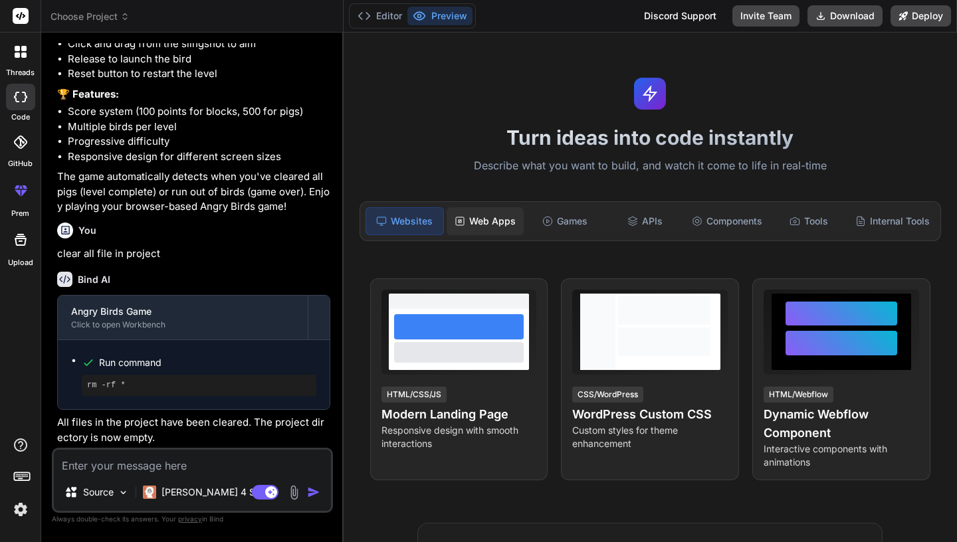
click at [504, 225] on div "Web Apps" at bounding box center [485, 221] width 77 height 28
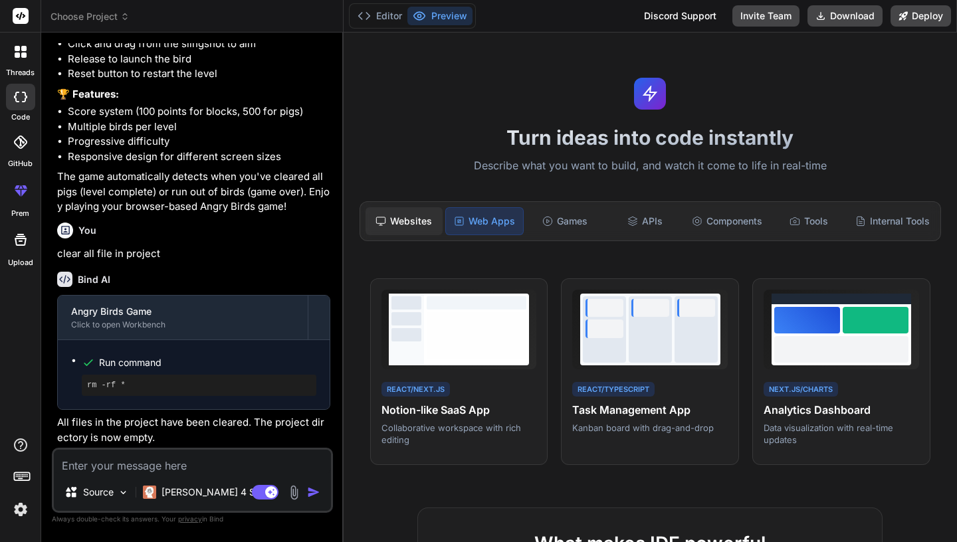
click at [401, 221] on div "Websites" at bounding box center [403, 221] width 77 height 28
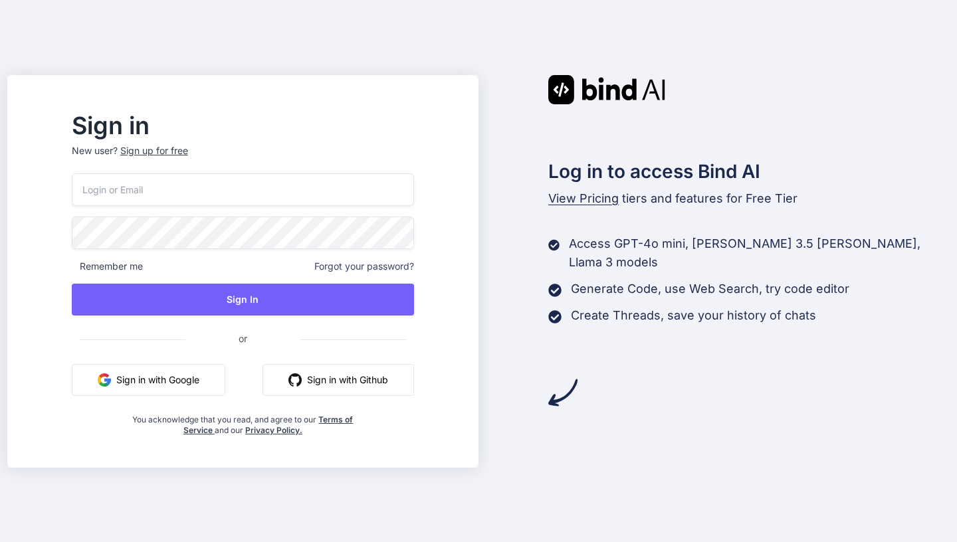
click at [198, 383] on button "Sign in with Google" at bounding box center [148, 380] width 153 height 32
